Goal: Complete application form: Complete application form

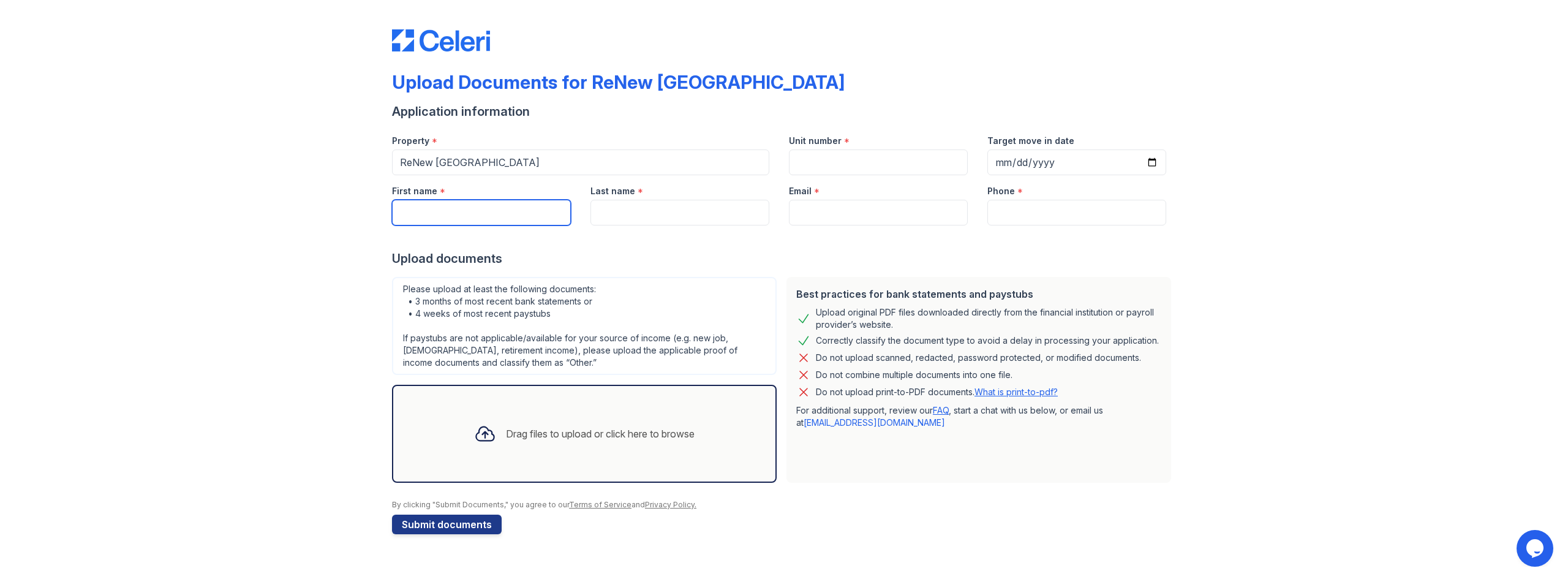
click at [438, 216] on input "First name" at bounding box center [481, 212] width 179 height 26
type input "Jorge"
type input "Yera Borges"
click at [818, 210] on input "Email" at bounding box center [878, 212] width 179 height 26
type input "gaby.platero1997@gmail.com"
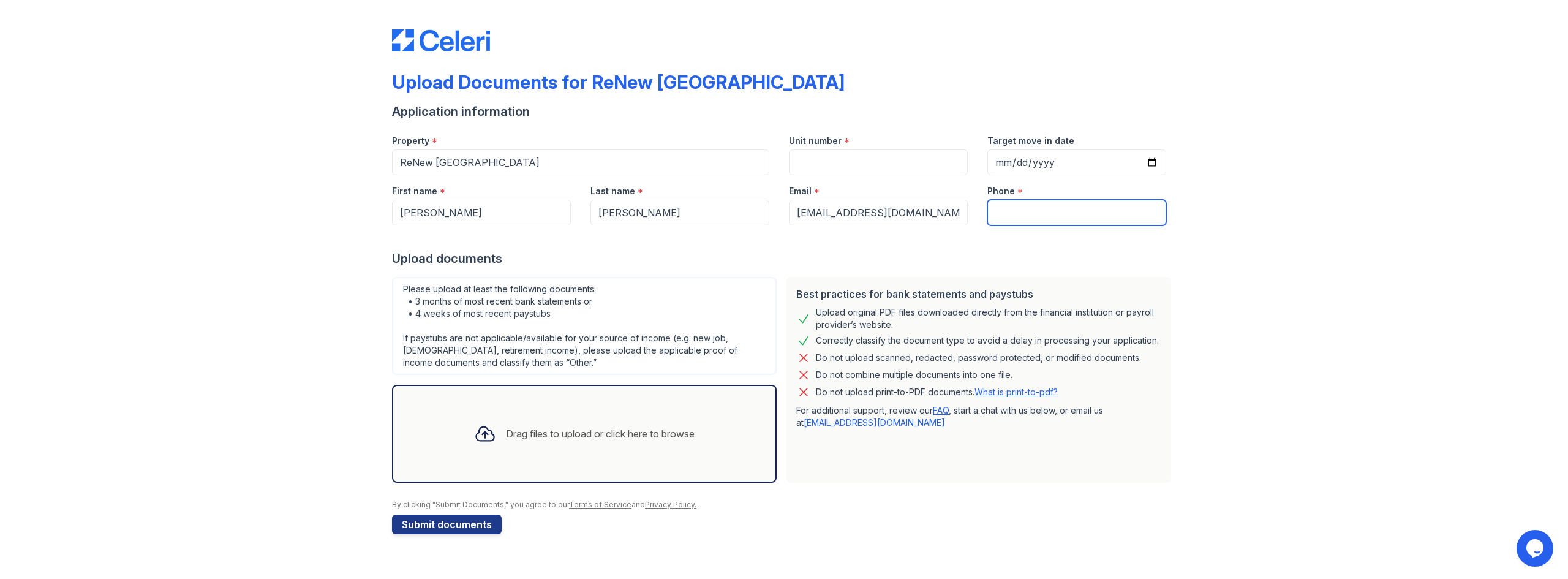
click at [1005, 219] on input "Phone" at bounding box center [1076, 212] width 179 height 26
type input "3468040181"
click at [491, 433] on icon at bounding box center [485, 434] width 22 height 22
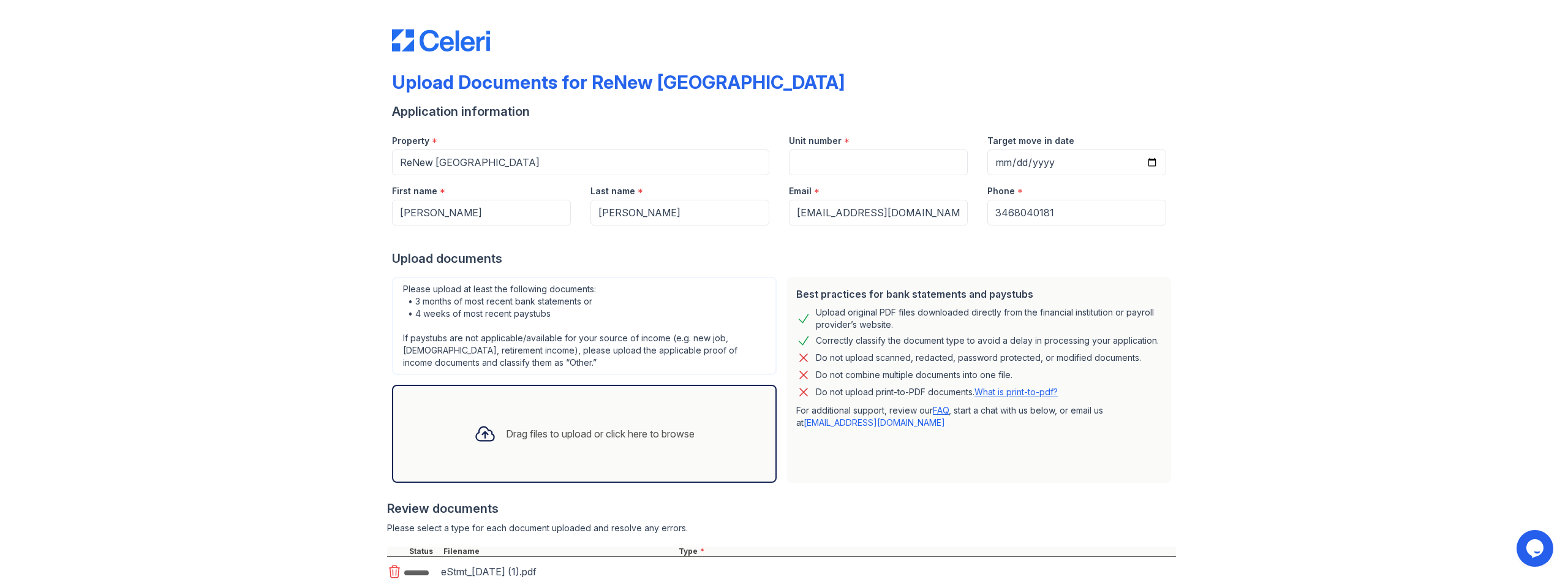
click at [482, 436] on icon at bounding box center [485, 434] width 22 height 22
click at [481, 434] on icon at bounding box center [485, 434] width 22 height 22
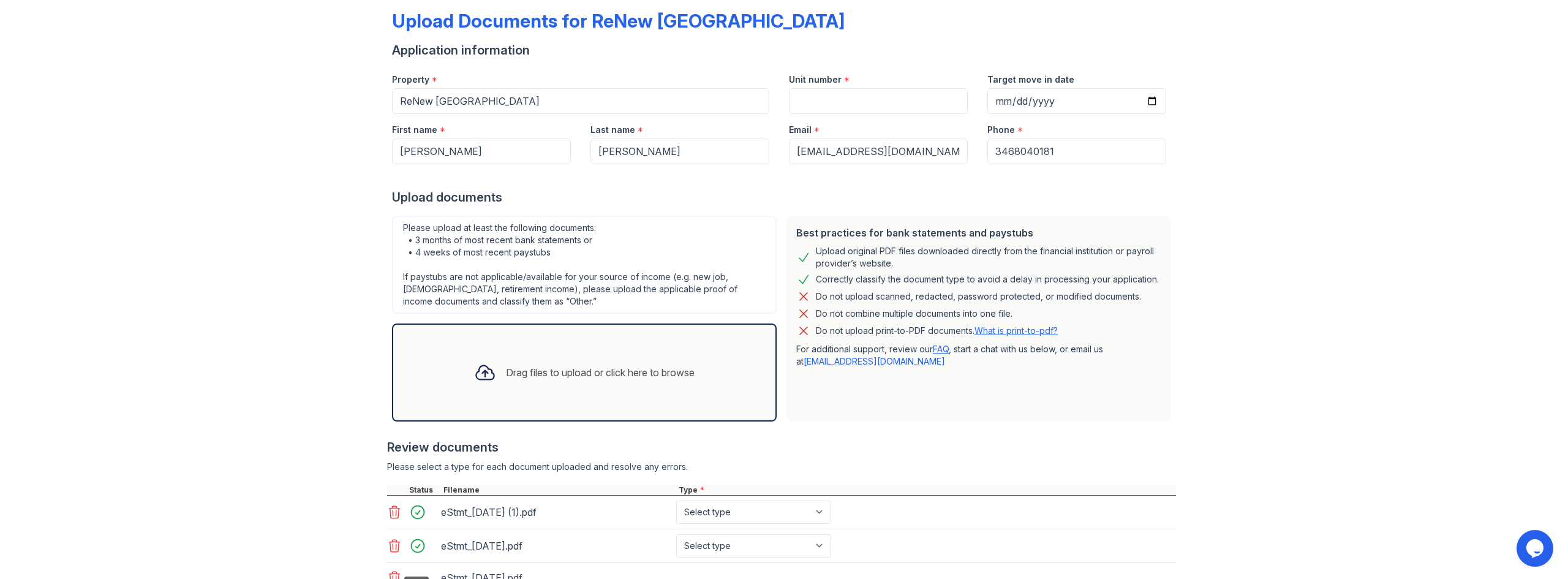
scroll to position [159, 0]
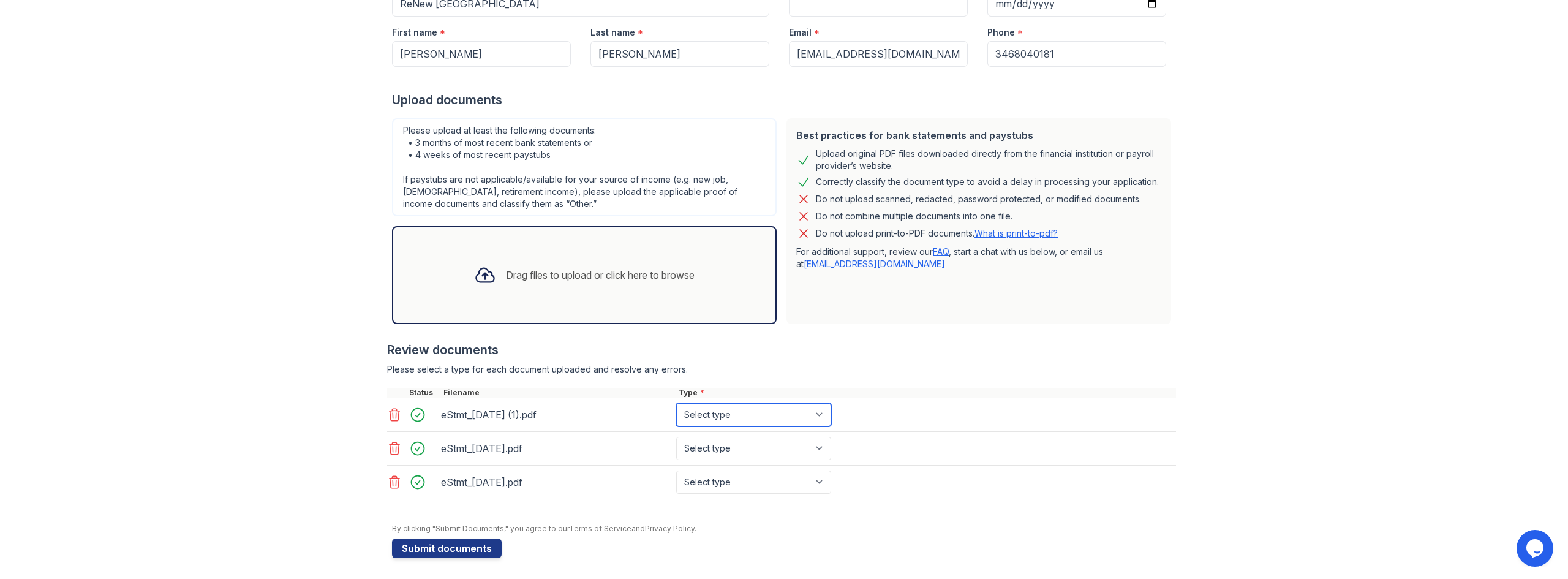
click at [817, 415] on select "Select type Paystub Bank Statement Offer Letter Tax Documents Benefit Award Let…" at bounding box center [753, 415] width 155 height 23
select select "paystub"
click at [676, 403] on select "Select type Paystub Bank Statement Offer Letter Tax Documents Benefit Award Let…" at bounding box center [753, 415] width 155 height 23
click at [811, 451] on select "Select type Paystub Bank Statement Offer Letter Tax Documents Benefit Award Let…" at bounding box center [753, 448] width 155 height 23
select select "bank_statement"
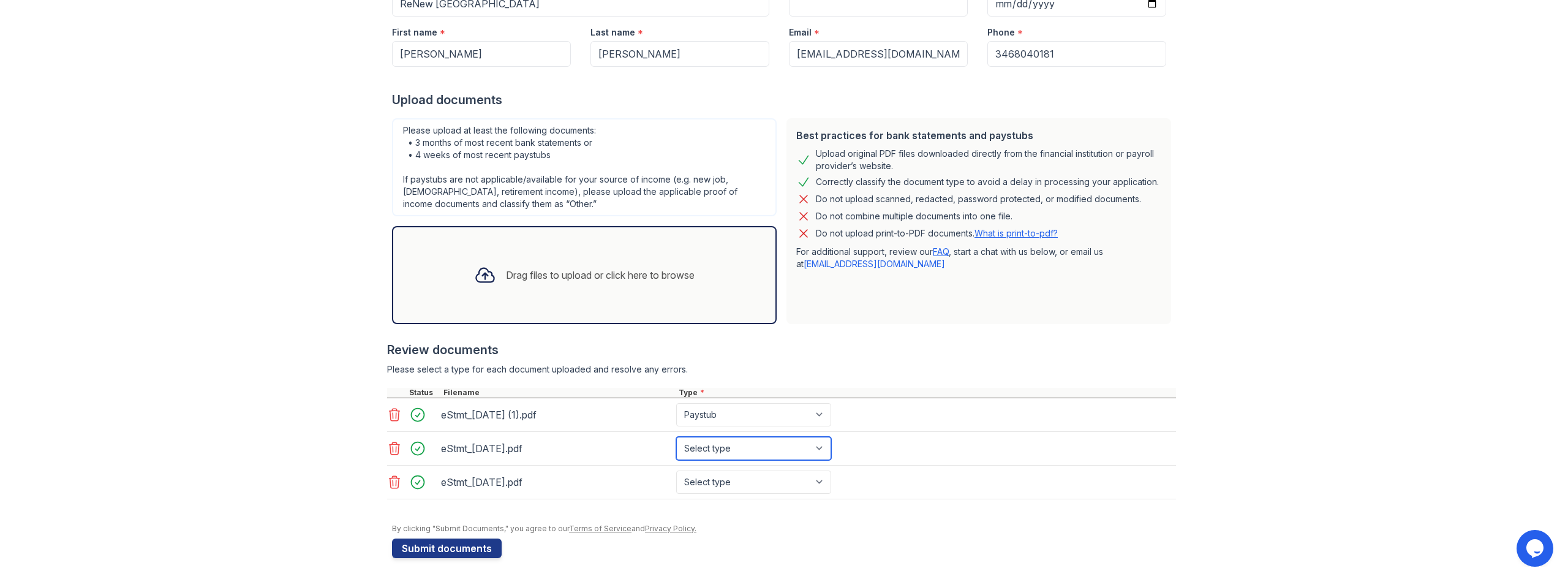
click at [676, 436] on select "Select type Paystub Bank Statement Offer Letter Tax Documents Benefit Award Let…" at bounding box center [753, 448] width 155 height 23
click at [811, 413] on select "Select type Paystub Bank Statement Offer Letter Tax Documents Benefit Award Let…" at bounding box center [753, 415] width 155 height 23
select select "bank_statement"
click at [676, 403] on select "Select type Paystub Bank Statement Offer Letter Tax Documents Benefit Award Let…" at bounding box center [753, 415] width 155 height 23
click at [819, 483] on select "Select type Paystub Bank Statement Offer Letter Tax Documents Benefit Award Let…" at bounding box center [753, 482] width 155 height 23
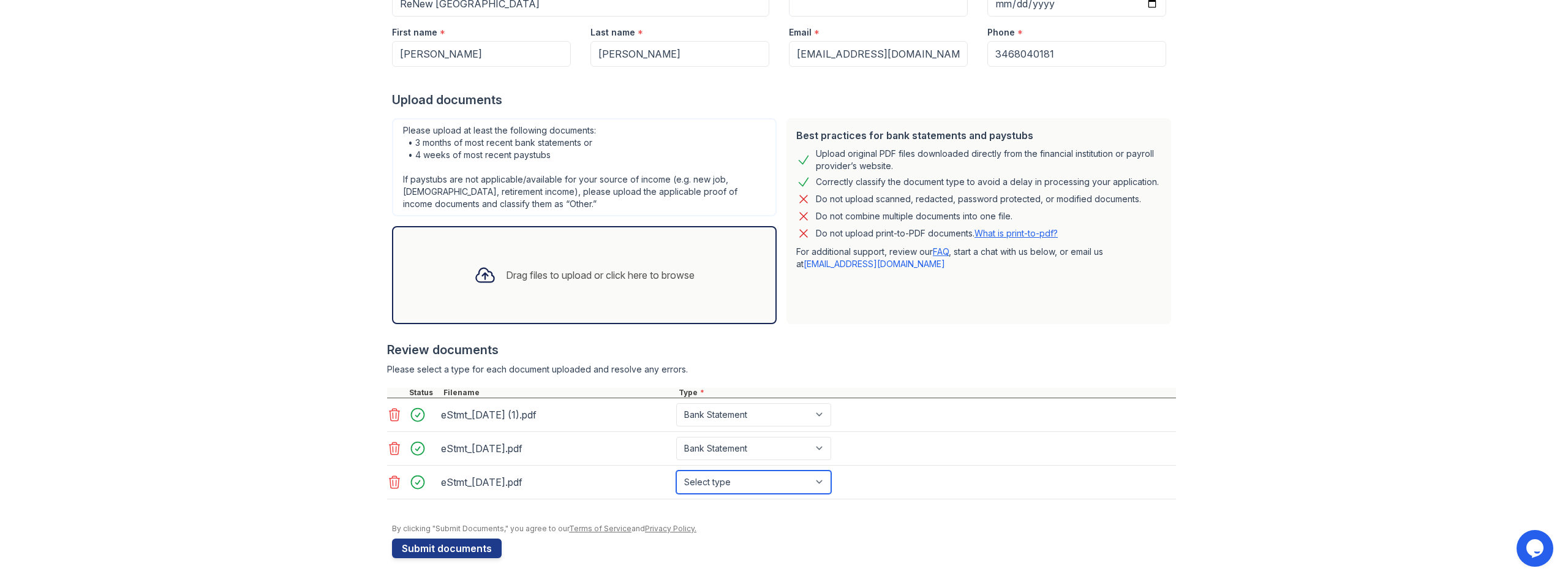
select select "bank_statement"
click at [676, 470] on select "Select type Paystub Bank Statement Offer Letter Tax Documents Benefit Award Let…" at bounding box center [753, 482] width 155 height 23
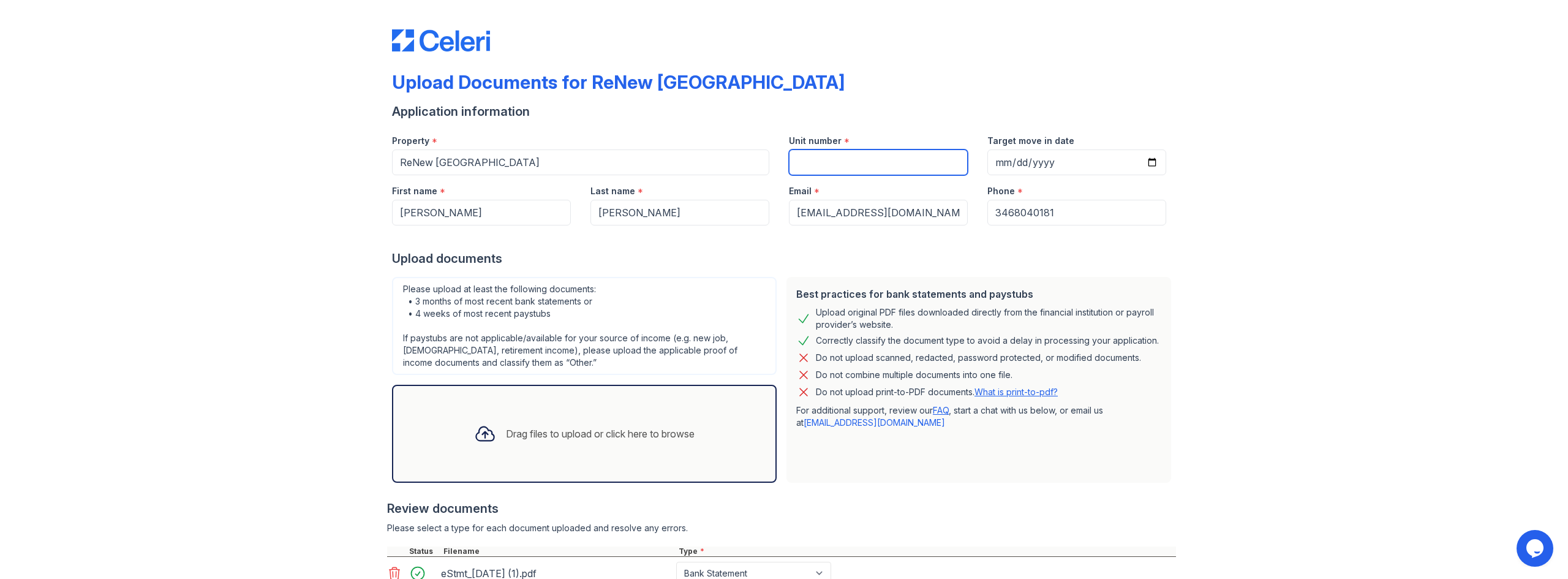
click at [844, 160] on input "Unit number" at bounding box center [878, 162] width 179 height 26
click at [794, 161] on input "Unit number" at bounding box center [878, 162] width 179 height 26
type input "0415"
click at [857, 252] on div "Upload documents" at bounding box center [783, 258] width 784 height 17
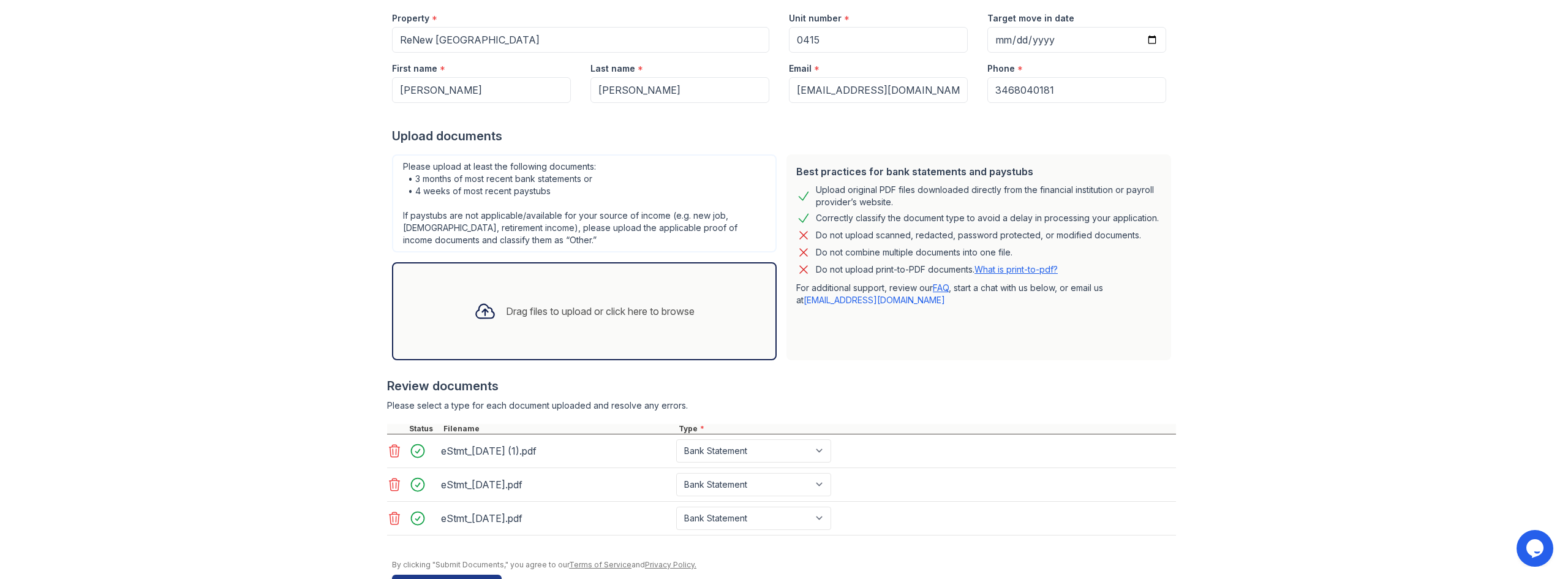
scroll to position [162, 0]
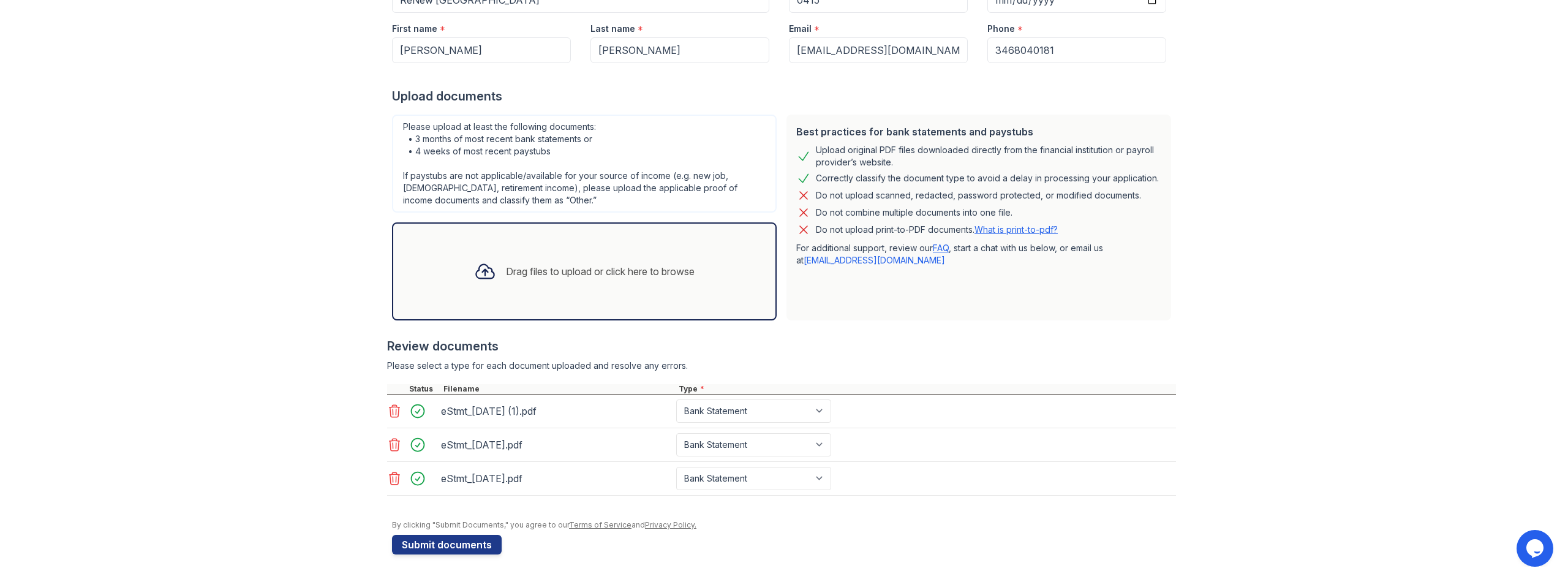
click at [476, 271] on icon at bounding box center [485, 272] width 18 height 14
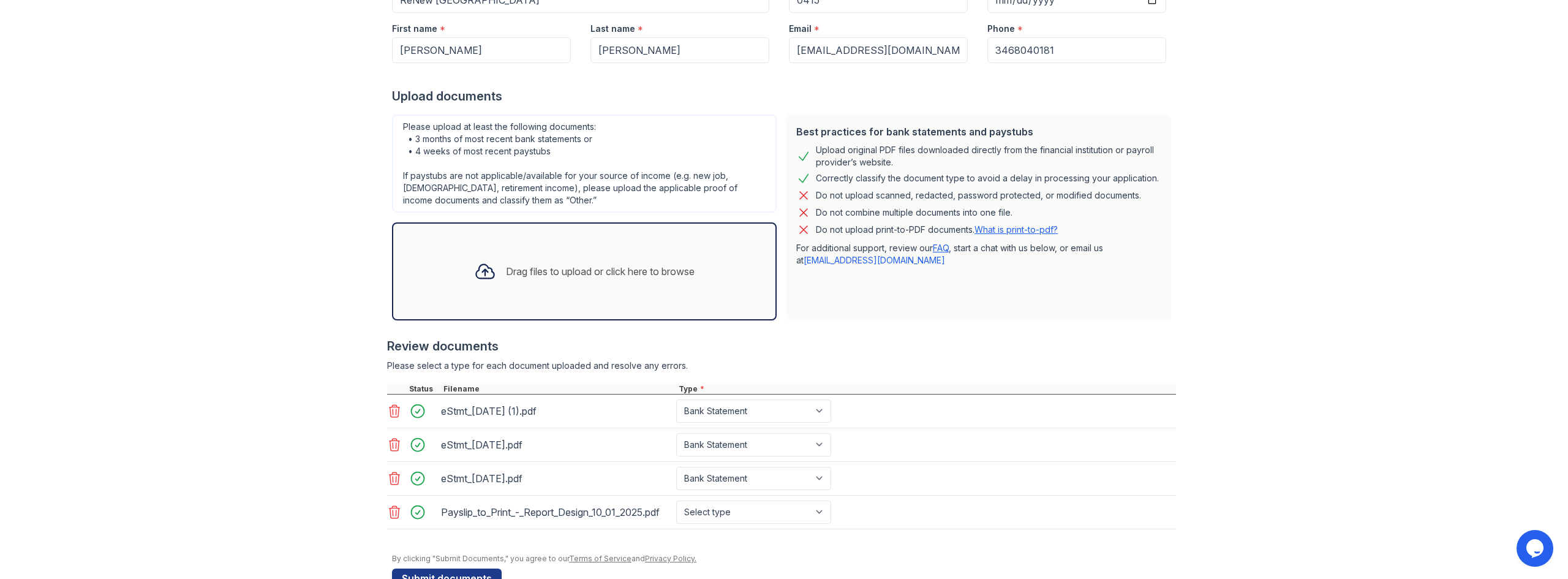
click at [479, 271] on icon at bounding box center [485, 271] width 22 height 22
click at [536, 266] on div "Drag files to upload or click here to browse" at bounding box center [600, 272] width 189 height 15
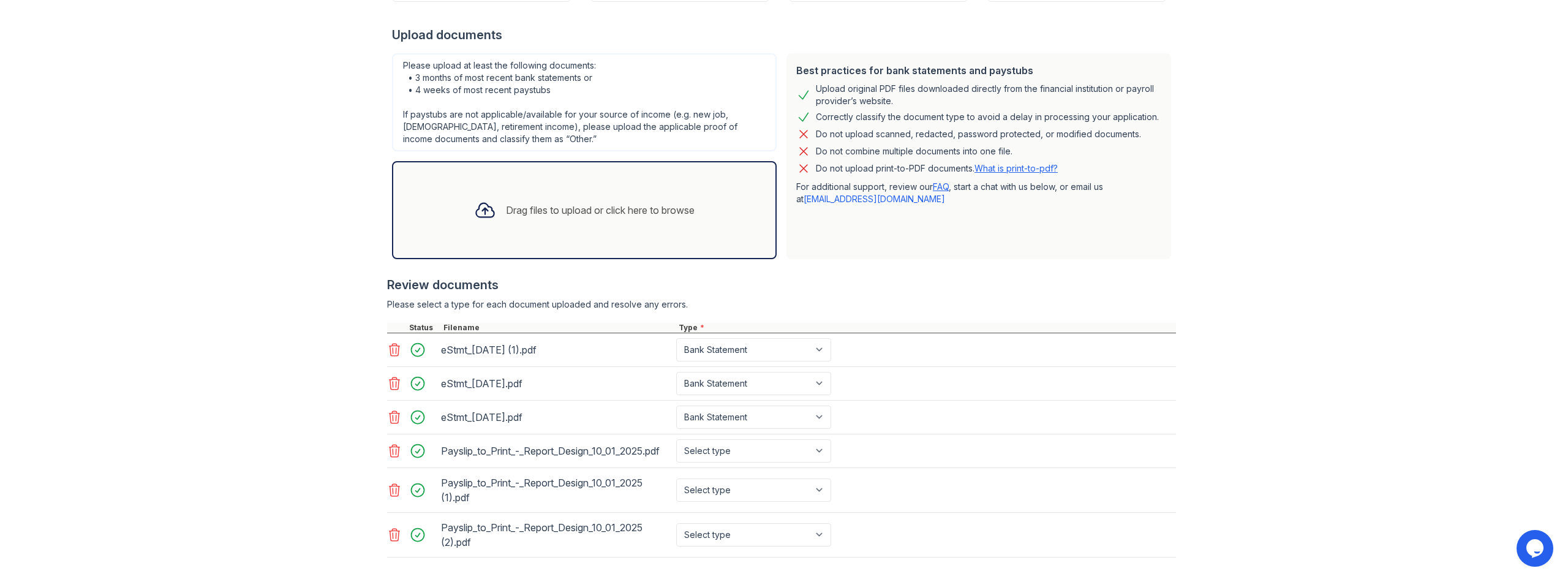
scroll to position [285, 0]
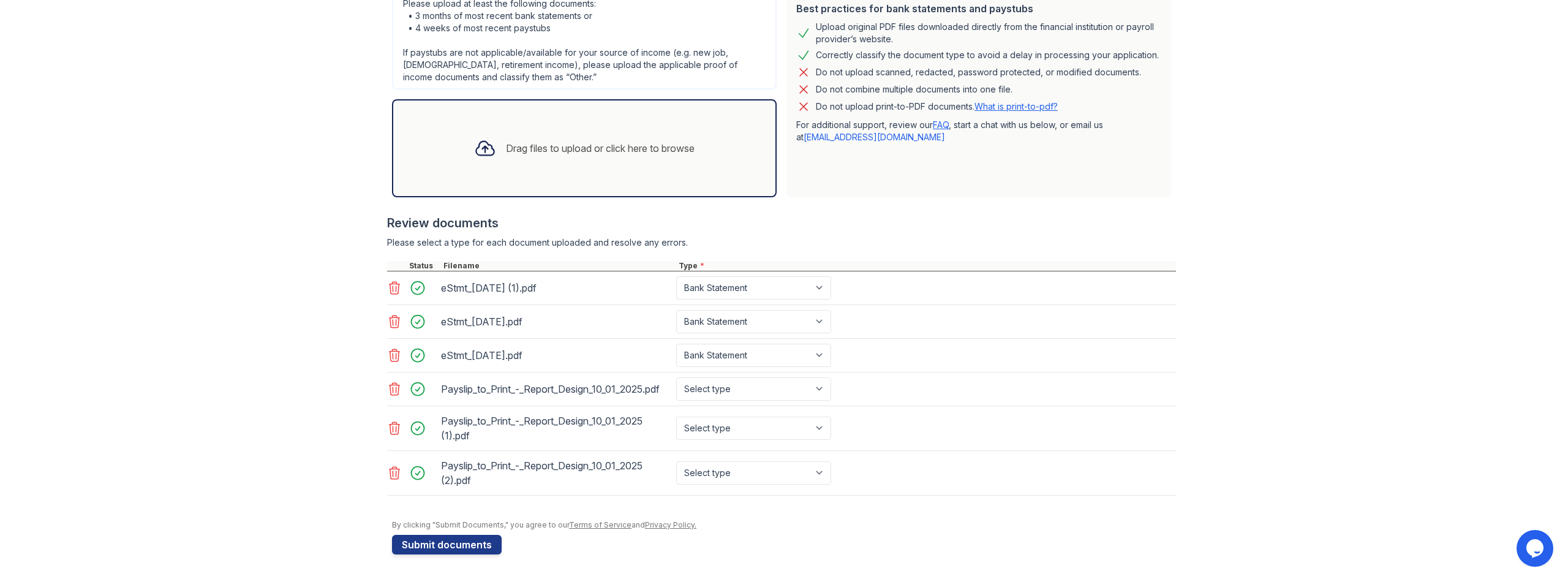
click at [509, 141] on div "Drag files to upload or click here to browse" at bounding box center [600, 149] width 189 height 15
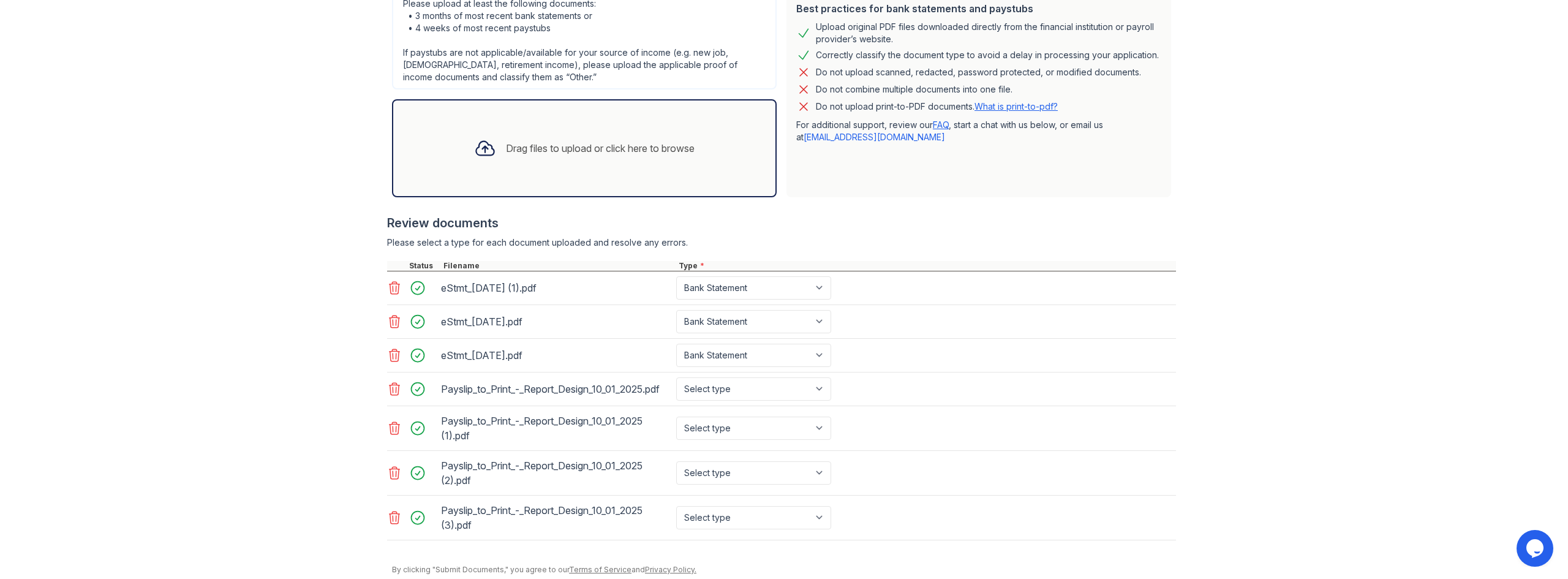
click at [486, 388] on div "Payslip_to_Print_-_Report_Design_10_01_2025.pdf" at bounding box center [556, 388] width 230 height 20
click at [441, 388] on div "Payslip_to_Print_-_Report_Design_10_01_2025.pdf" at bounding box center [556, 388] width 230 height 20
click at [414, 392] on div at bounding box center [421, 388] width 35 height 17
click at [818, 389] on select "Select type Paystub Bank Statement Offer Letter Tax Documents Benefit Award Let…" at bounding box center [753, 389] width 155 height 23
select select "paystub"
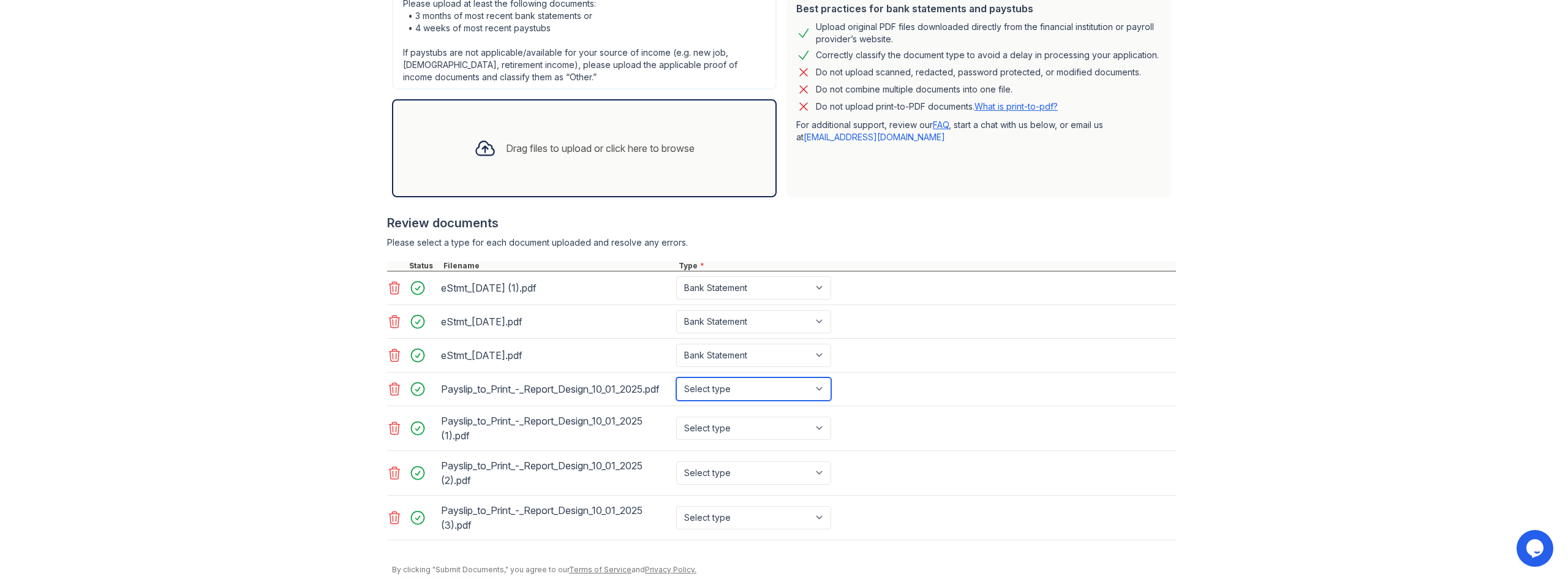
click at [676, 377] on select "Select type Paystub Bank Statement Offer Letter Tax Documents Benefit Award Let…" at bounding box center [753, 389] width 155 height 23
click at [795, 428] on select "Select type Paystub Bank Statement Offer Letter Tax Documents Benefit Award Let…" at bounding box center [753, 428] width 155 height 23
select select "paystub"
click at [676, 417] on select "Select type Paystub Bank Statement Offer Letter Tax Documents Benefit Award Let…" at bounding box center [753, 428] width 155 height 23
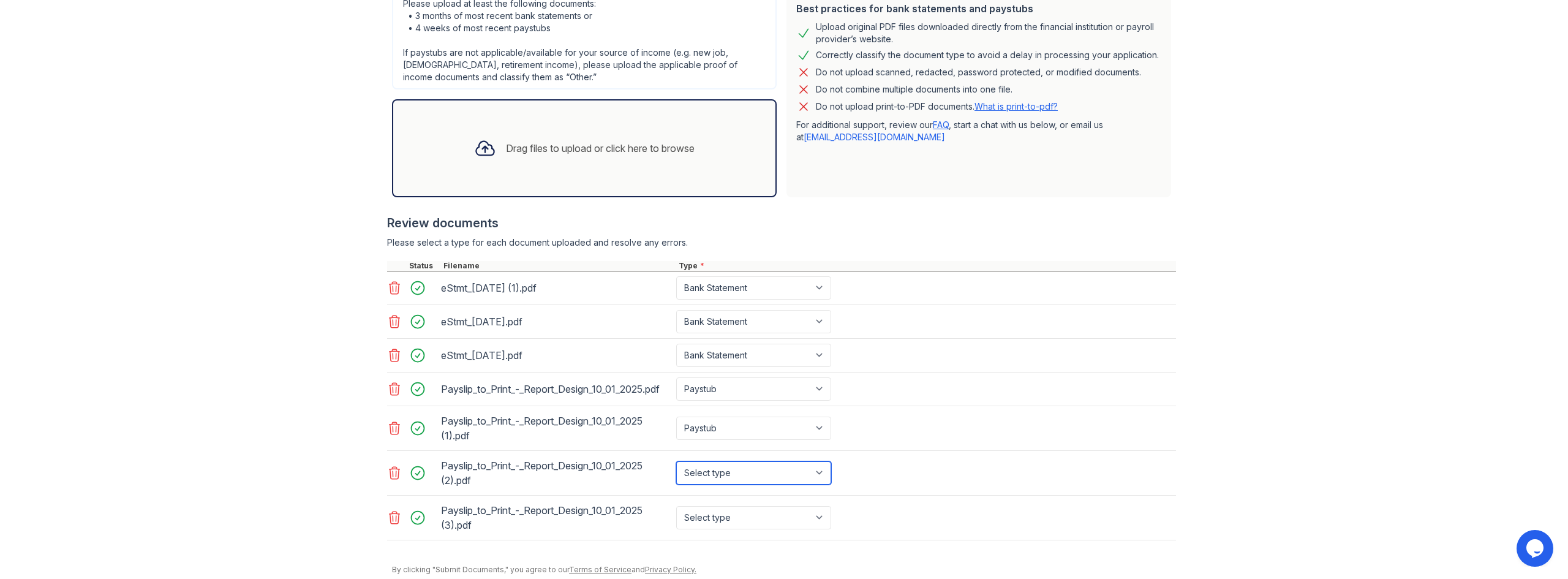
click at [770, 476] on select "Select type Paystub Bank Statement Offer Letter Tax Documents Benefit Award Let…" at bounding box center [753, 472] width 155 height 23
select select "paystub"
click at [676, 461] on select "Select type Paystub Bank Statement Offer Letter Tax Documents Benefit Award Let…" at bounding box center [753, 472] width 155 height 23
click at [743, 516] on select "Select type Paystub Bank Statement Offer Letter Tax Documents Benefit Award Let…" at bounding box center [753, 517] width 155 height 23
select select "paystub"
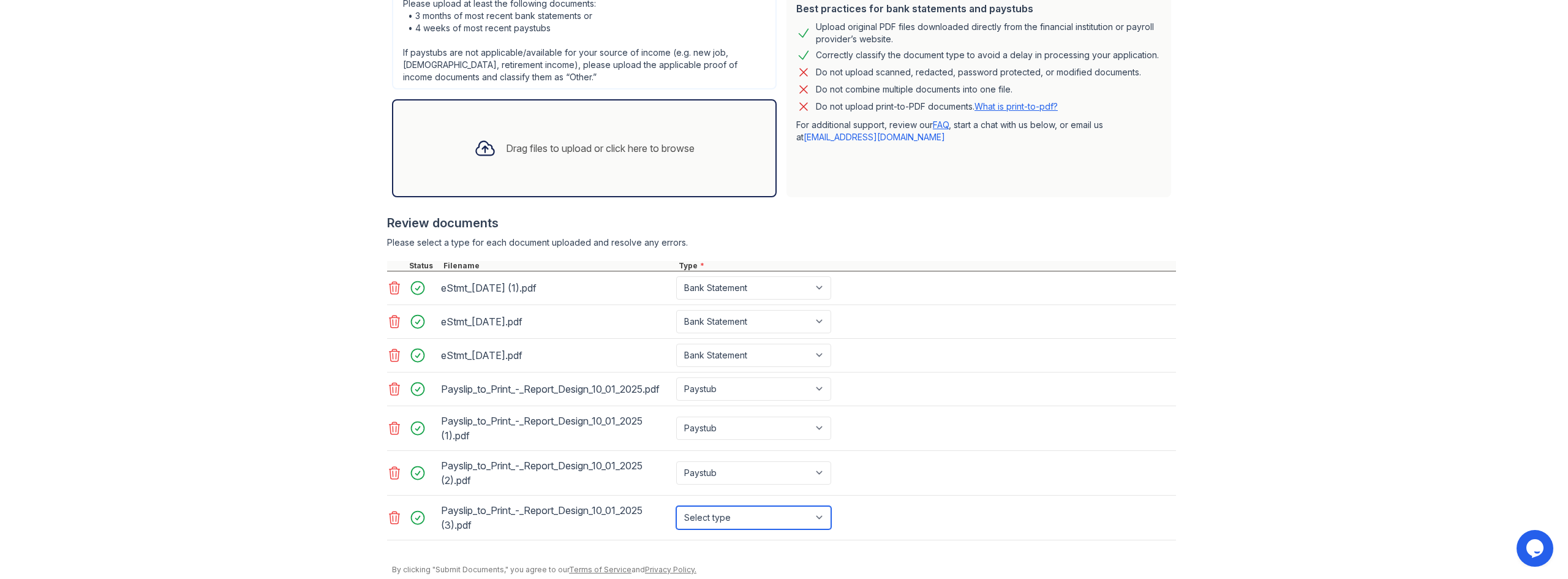
click at [676, 506] on select "Select type Paystub Bank Statement Offer Letter Tax Documents Benefit Award Let…" at bounding box center [753, 517] width 155 height 23
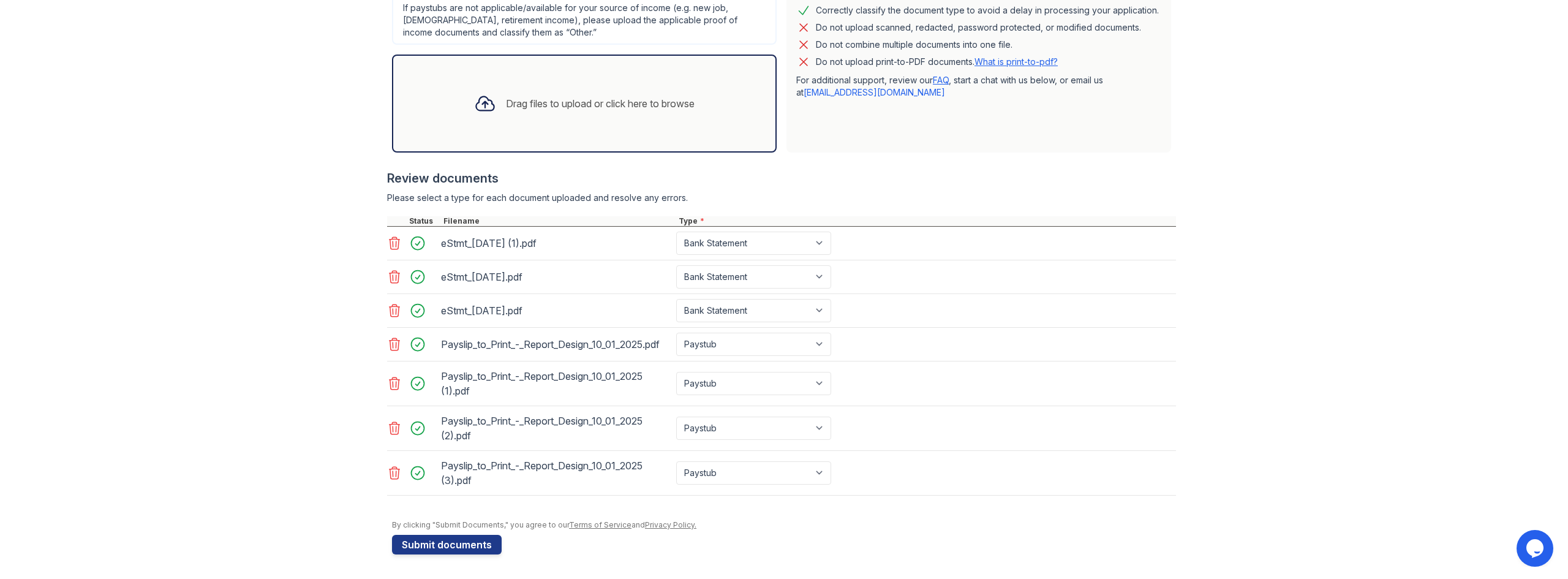
click at [512, 107] on div "Drag files to upload or click here to browse" at bounding box center [600, 104] width 189 height 15
click at [1013, 59] on link "What is print-to-pdf?" at bounding box center [1015, 61] width 83 height 10
click at [451, 538] on button "Submit documents" at bounding box center [447, 544] width 110 height 20
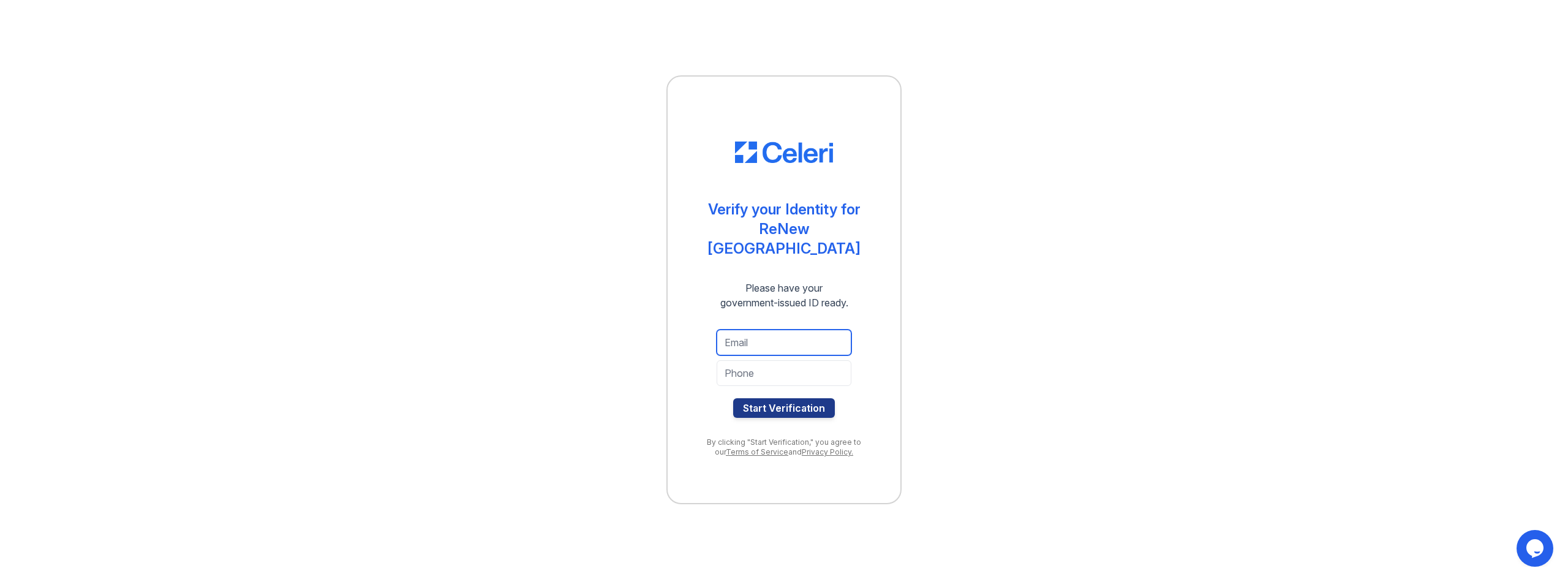
click at [739, 333] on input "email" at bounding box center [784, 342] width 134 height 26
type input "gaby.platero1997@gmail.com"
click at [736, 366] on input "tel" at bounding box center [784, 373] width 134 height 26
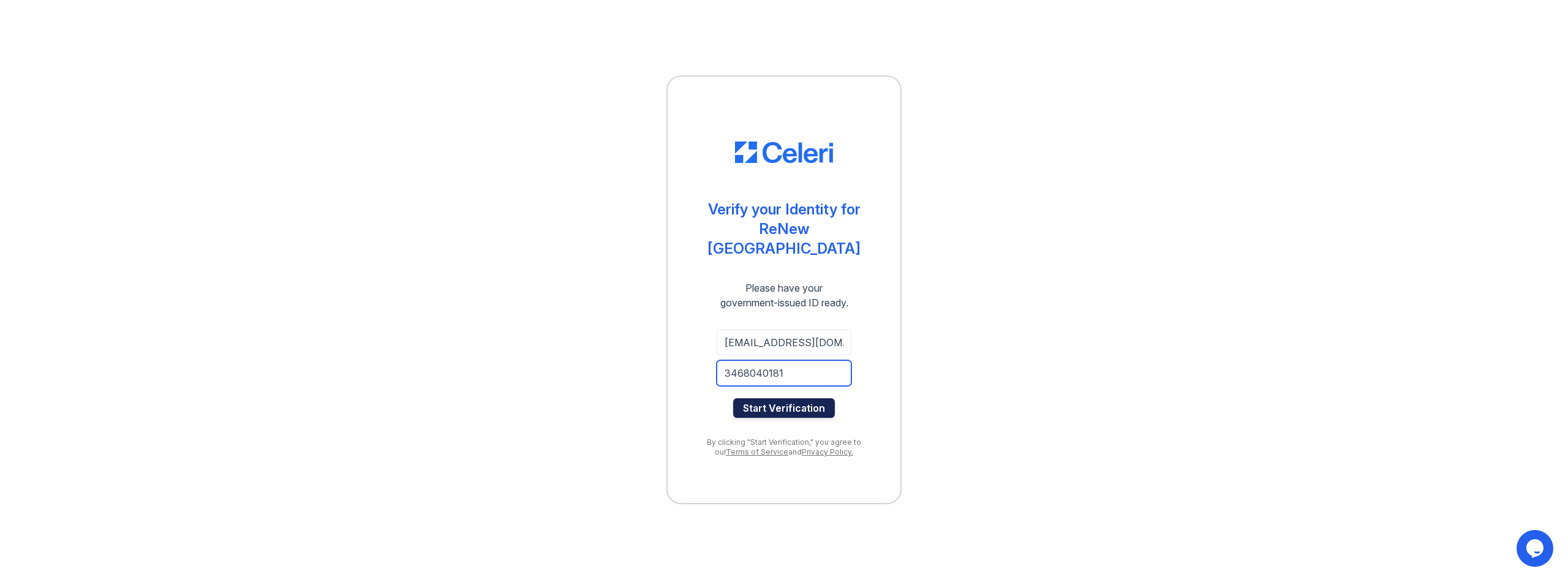
type input "3468040181"
click at [781, 398] on button "Start Verification" at bounding box center [784, 407] width 102 height 20
click at [729, 335] on input "email" at bounding box center [784, 342] width 134 height 26
type input "jorgeluisyera@gmail.com"
click at [734, 360] on input "tel" at bounding box center [784, 373] width 134 height 26
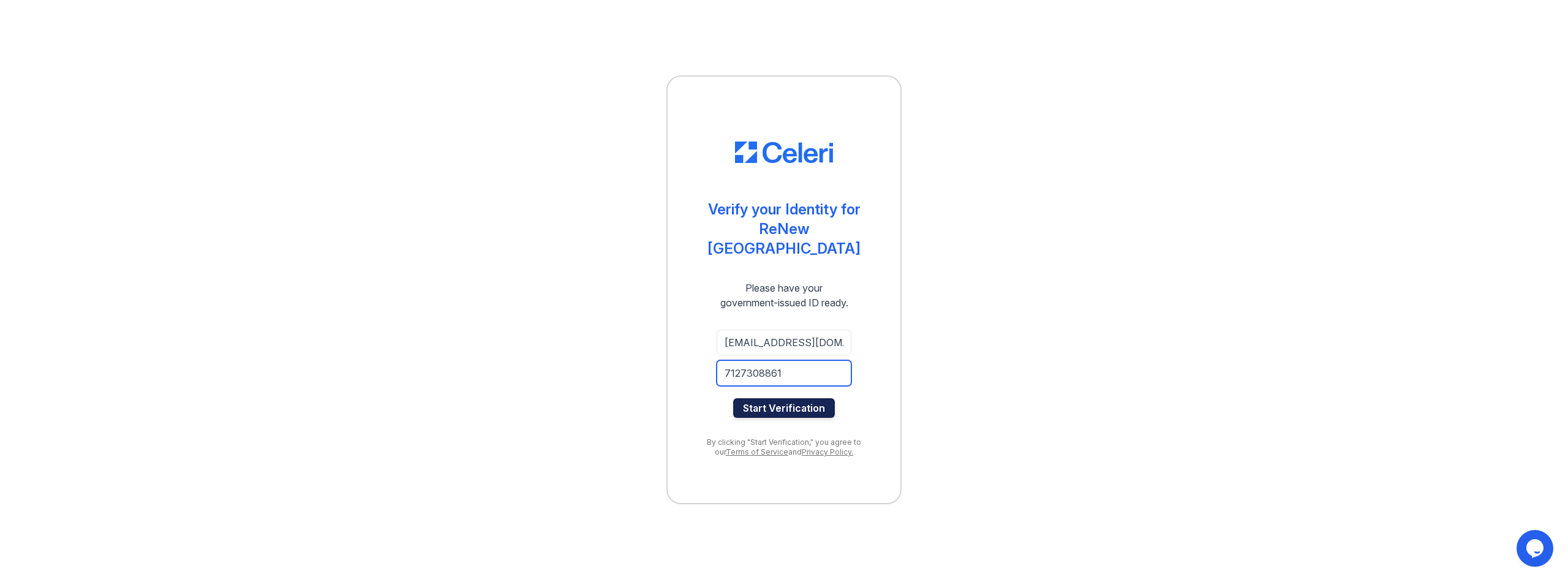
type input "7127308861"
click at [779, 399] on button "Start Verification" at bounding box center [784, 407] width 102 height 20
